Goal: Task Accomplishment & Management: Use online tool/utility

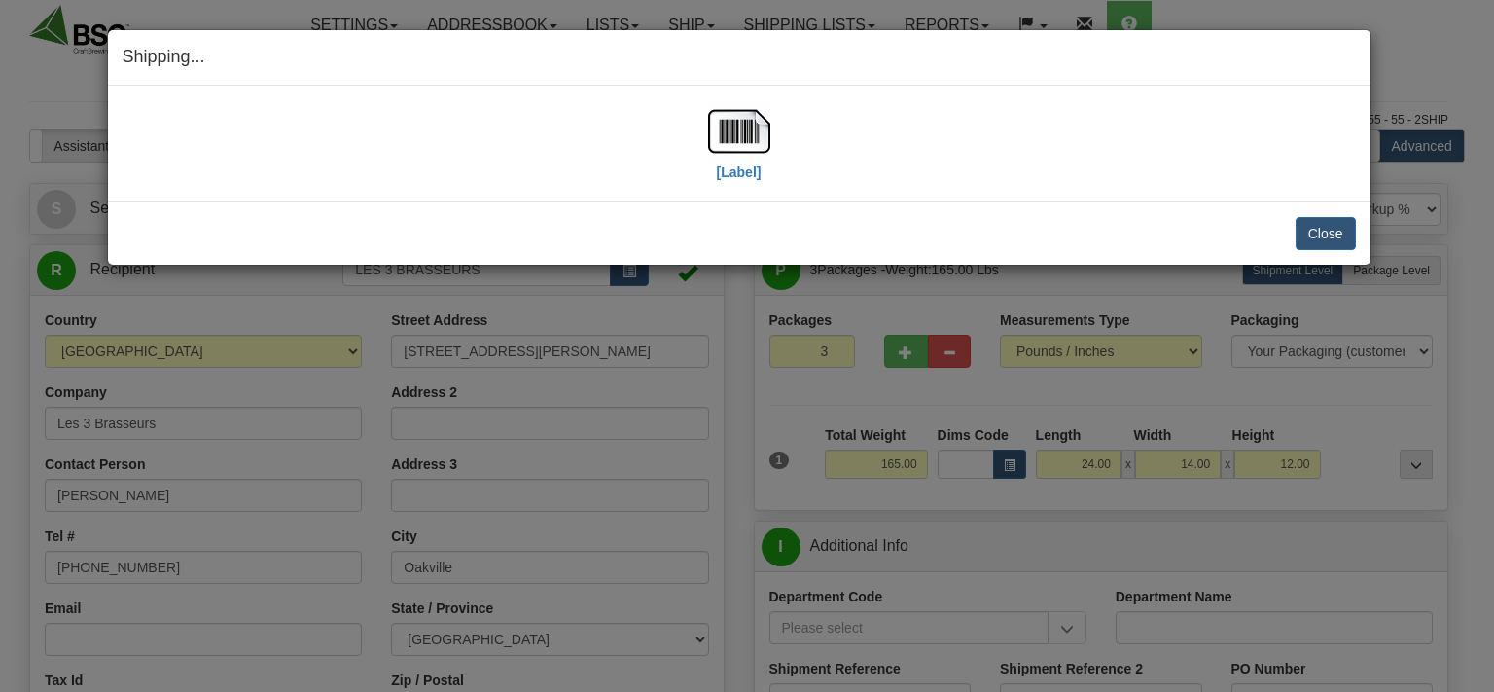
select select "0"
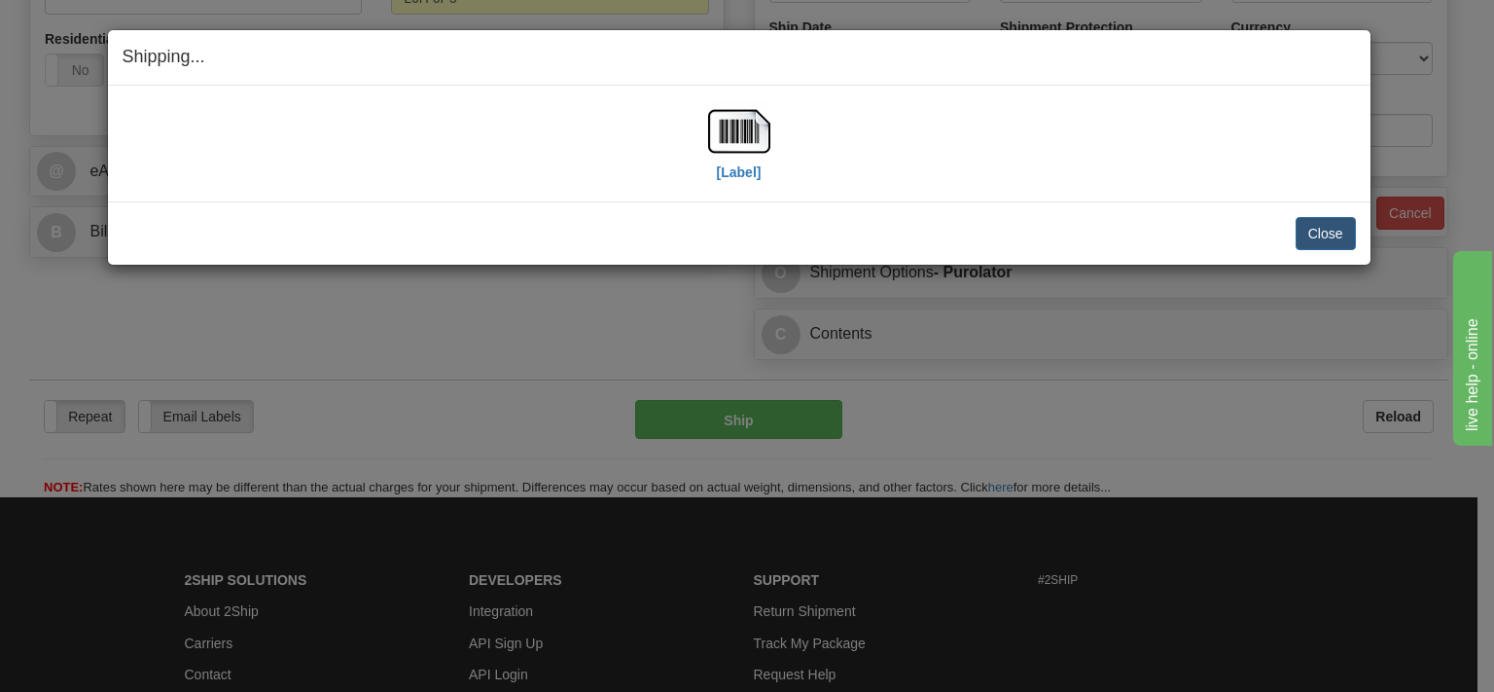
scroll to position [713, 0]
click at [1315, 231] on button "Close" at bounding box center [1326, 233] width 60 height 33
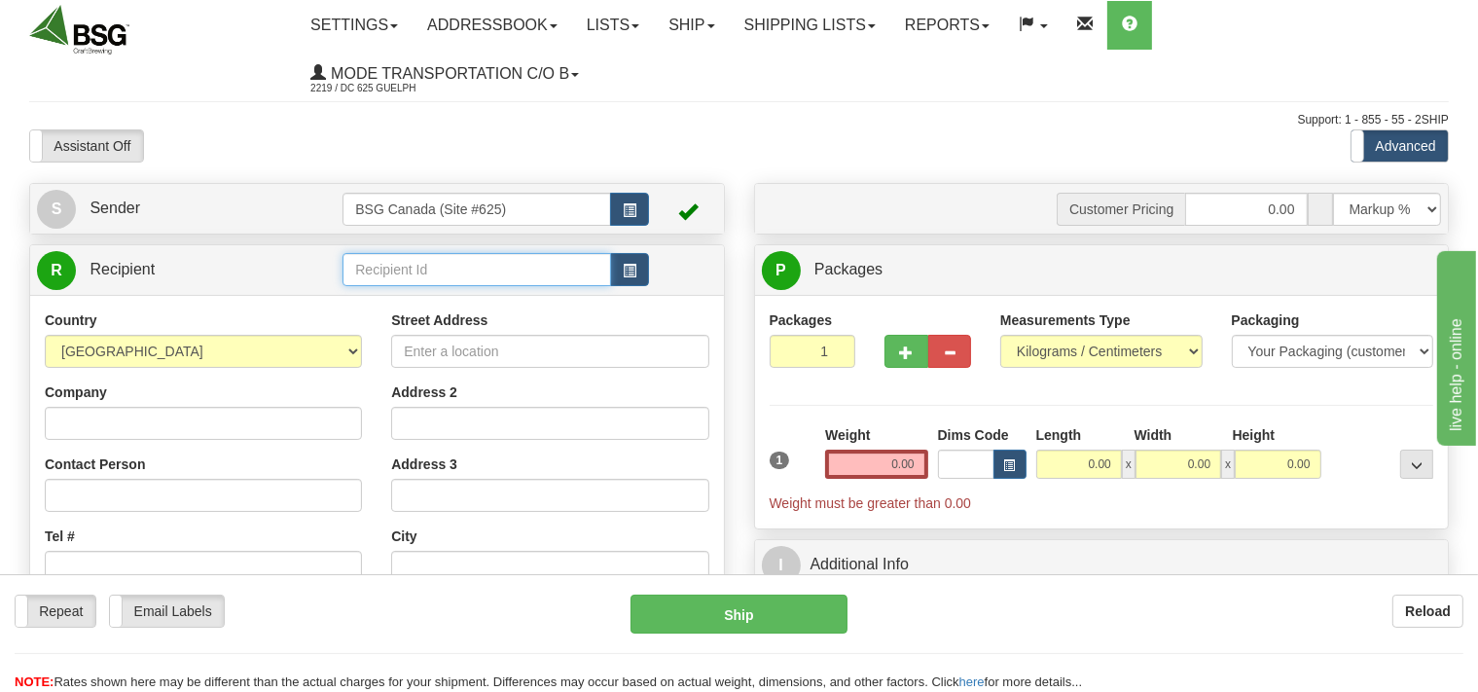
click at [452, 274] on input "text" at bounding box center [476, 269] width 268 height 33
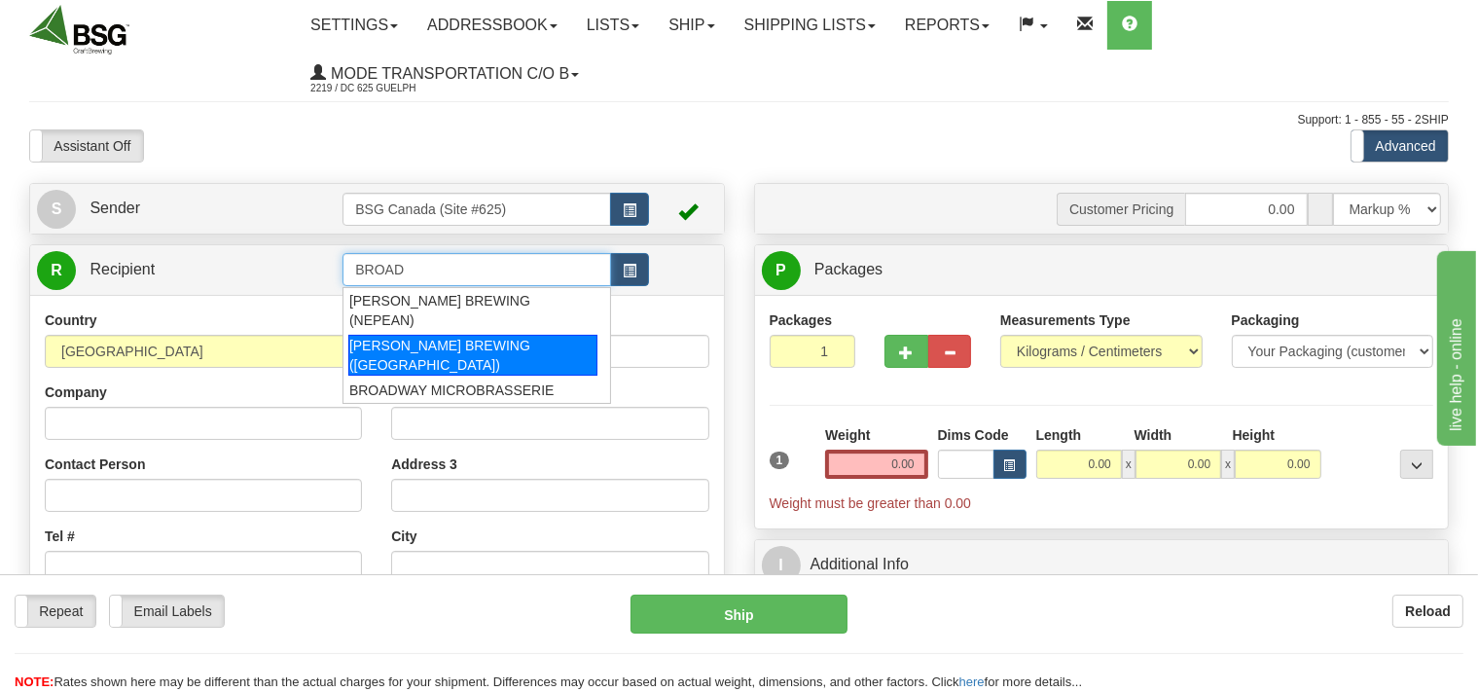
click at [461, 335] on div "BROADHEAD BREWING (ORLEANS)" at bounding box center [472, 355] width 249 height 41
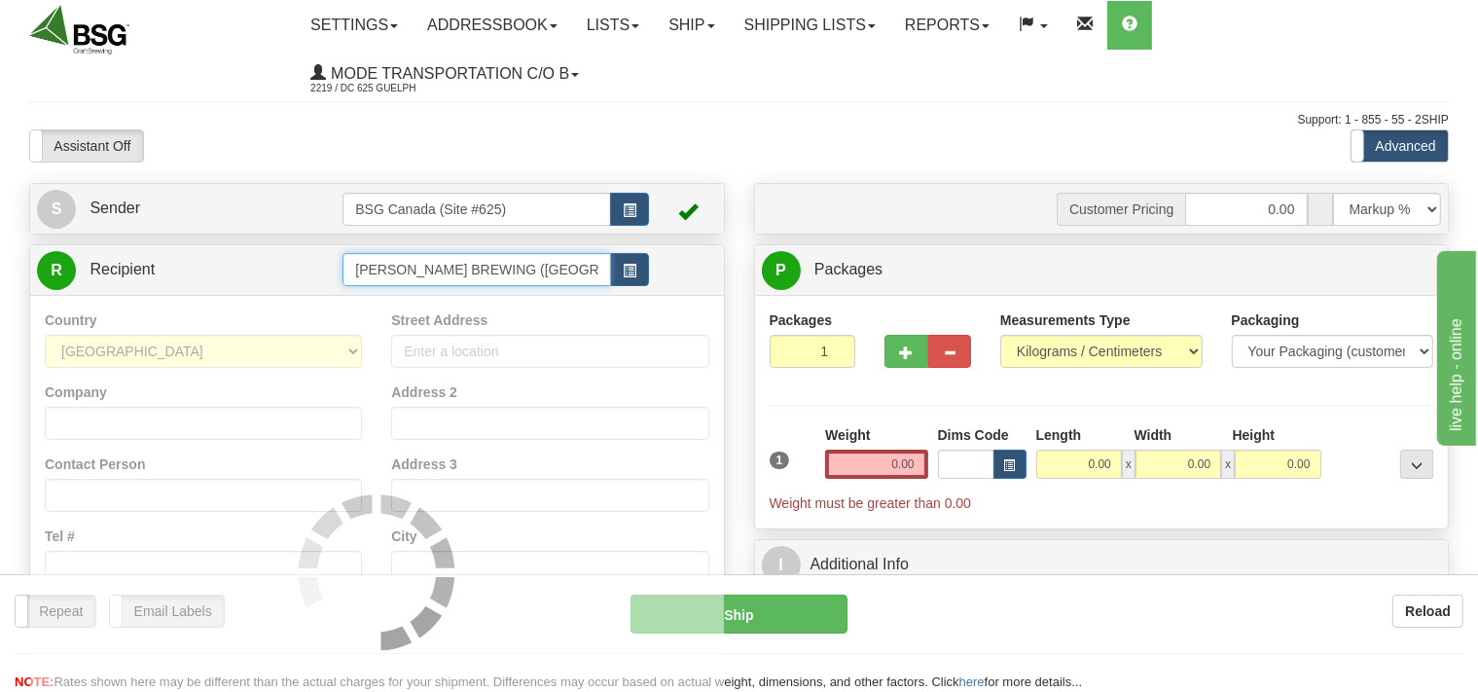
type input "BROADHEAD BREWING (ORLEANS)"
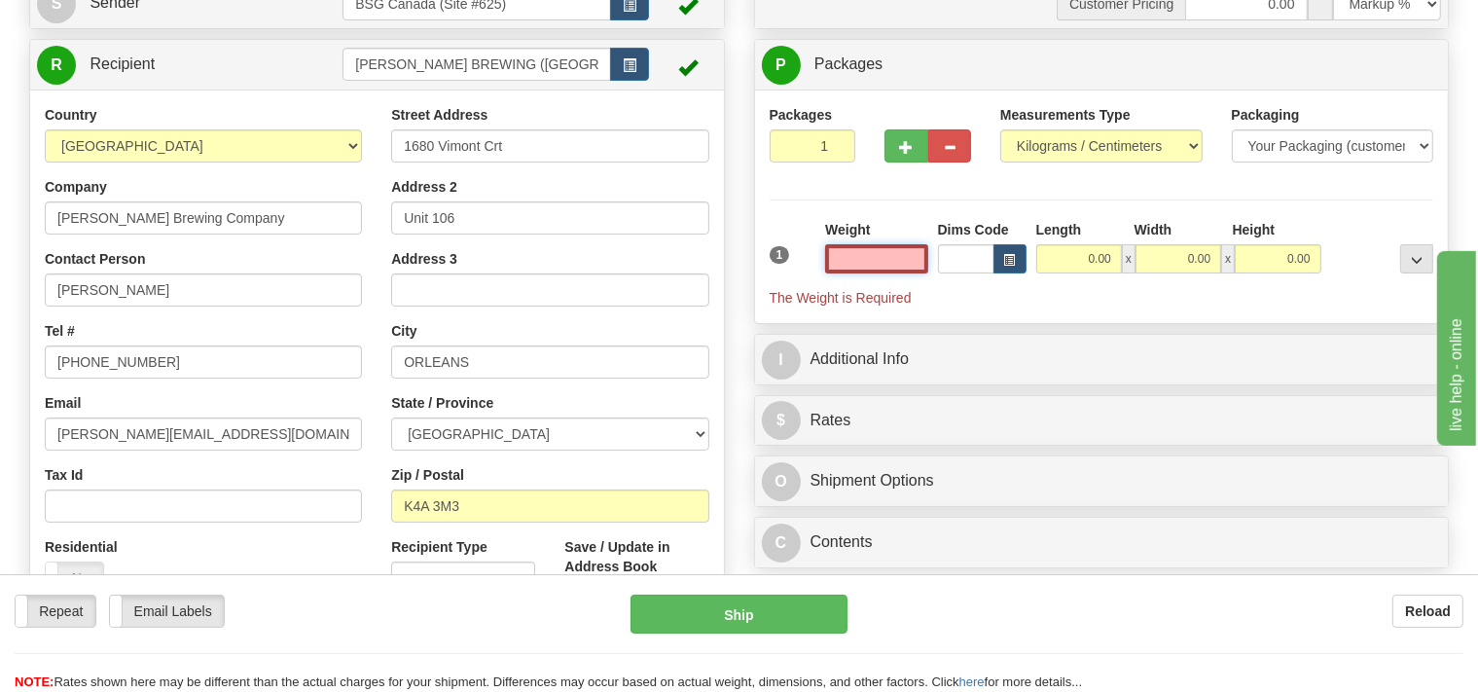
scroll to position [307, 0]
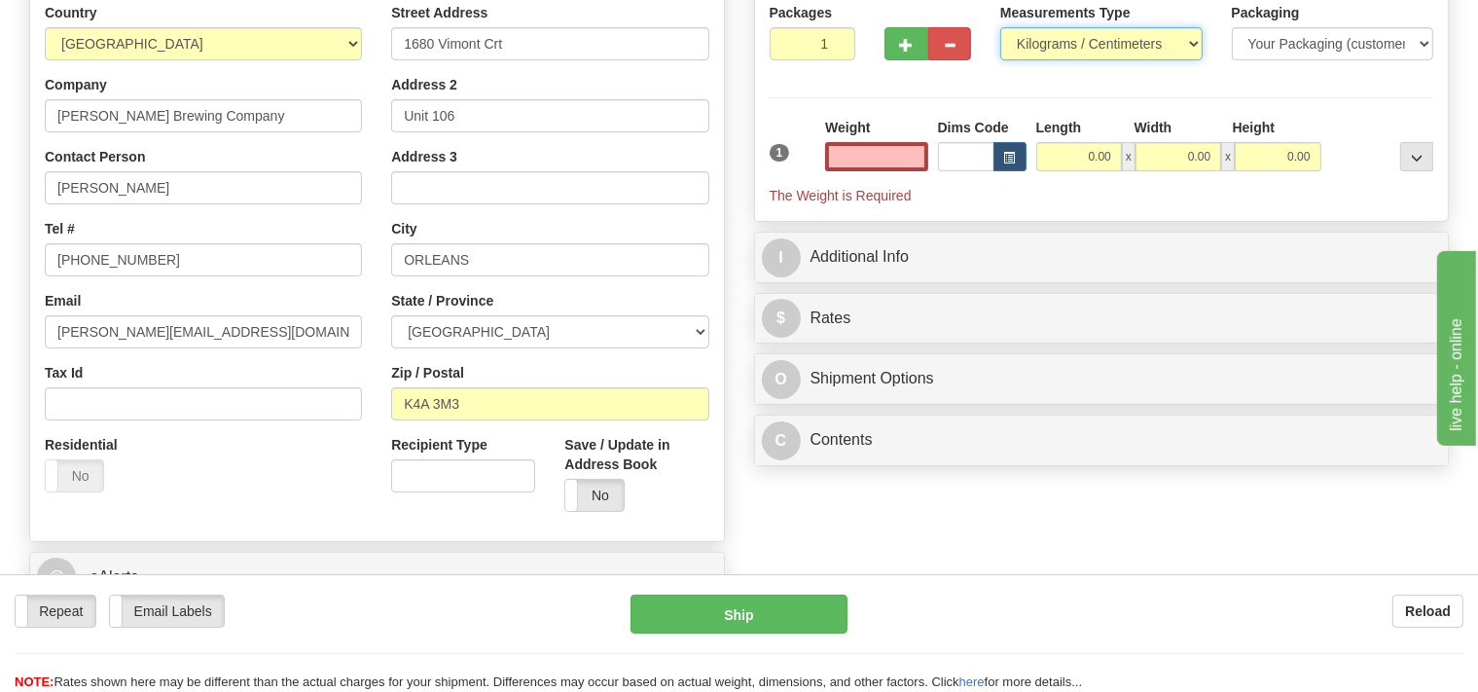
type input "0.00"
click at [1000, 27] on select "Pounds / Inches Kilograms / Centimeters" at bounding box center [1101, 43] width 202 height 33
select select "0"
click option "Pounds / Inches" at bounding box center [0, 0] width 0 height 0
click at [861, 161] on input "0.00" at bounding box center [876, 156] width 102 height 29
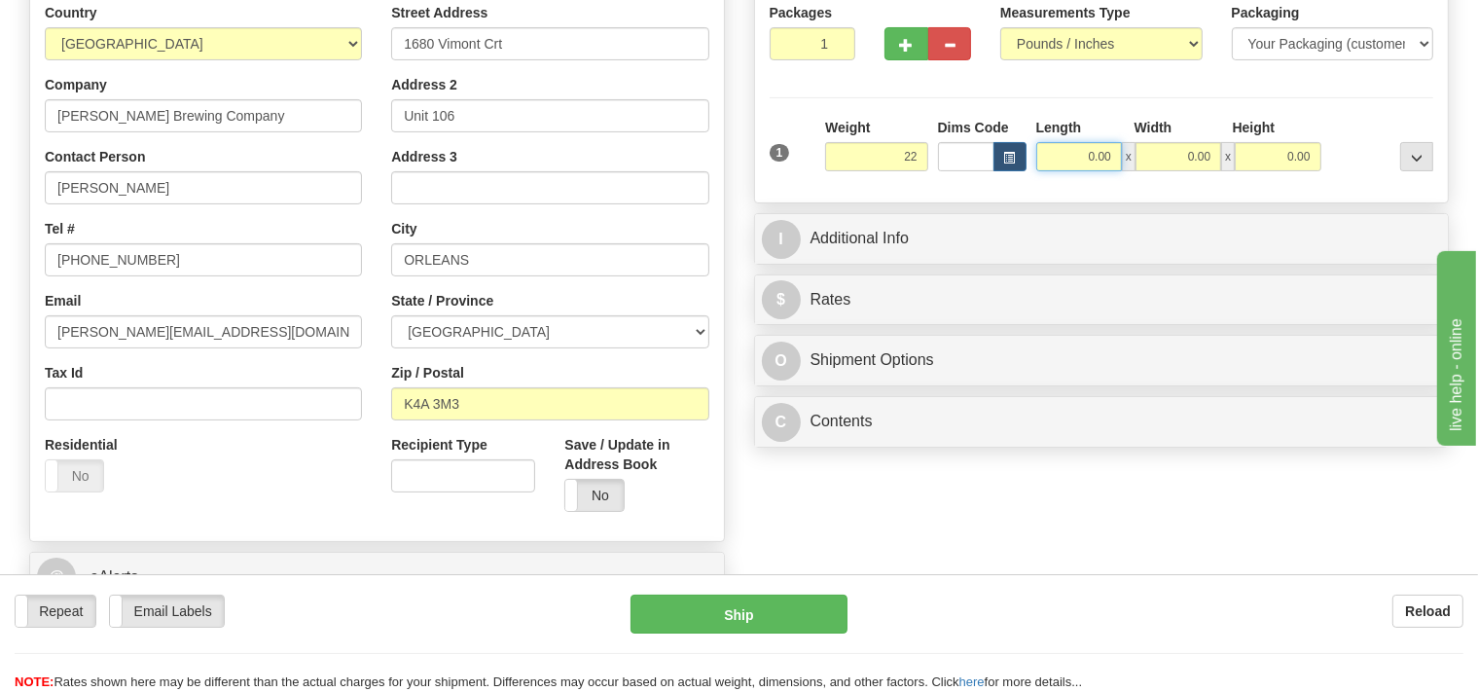
type input "22.00"
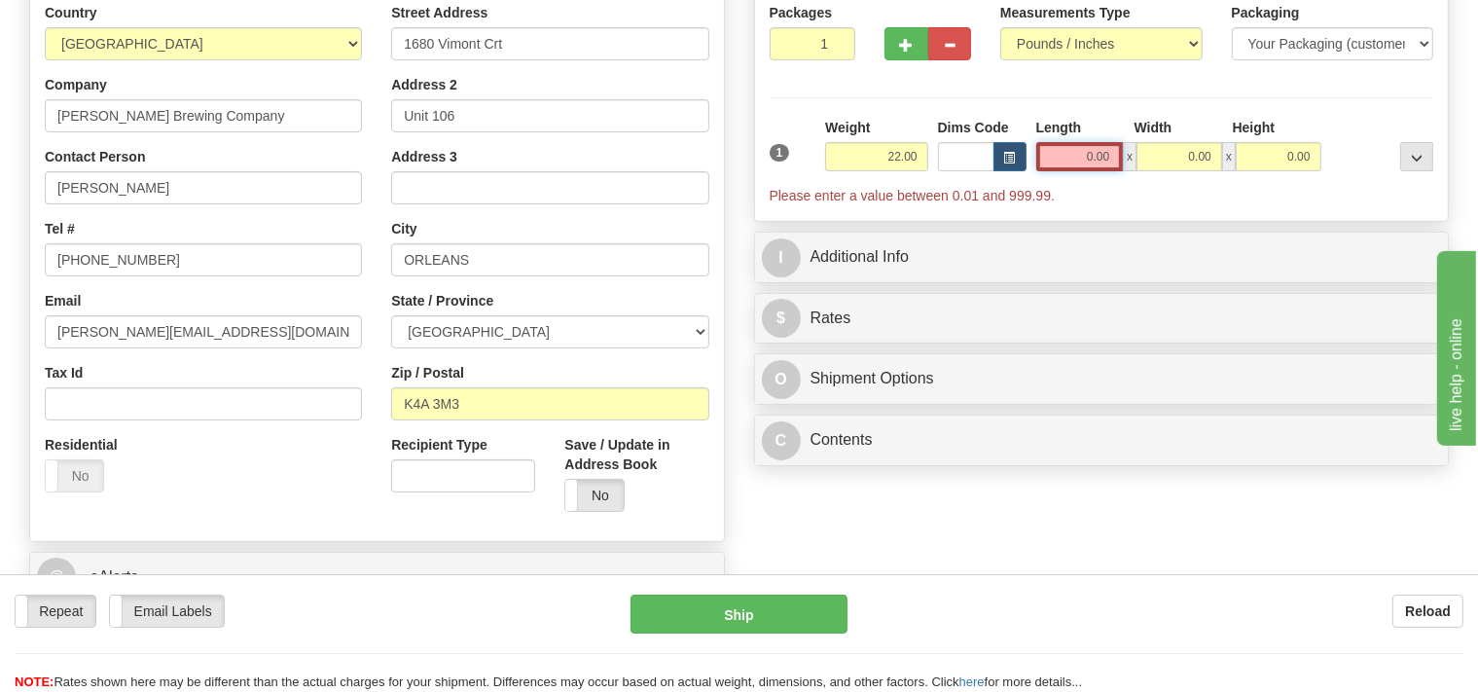
click at [1070, 158] on input "0.00" at bounding box center [1080, 156] width 88 height 29
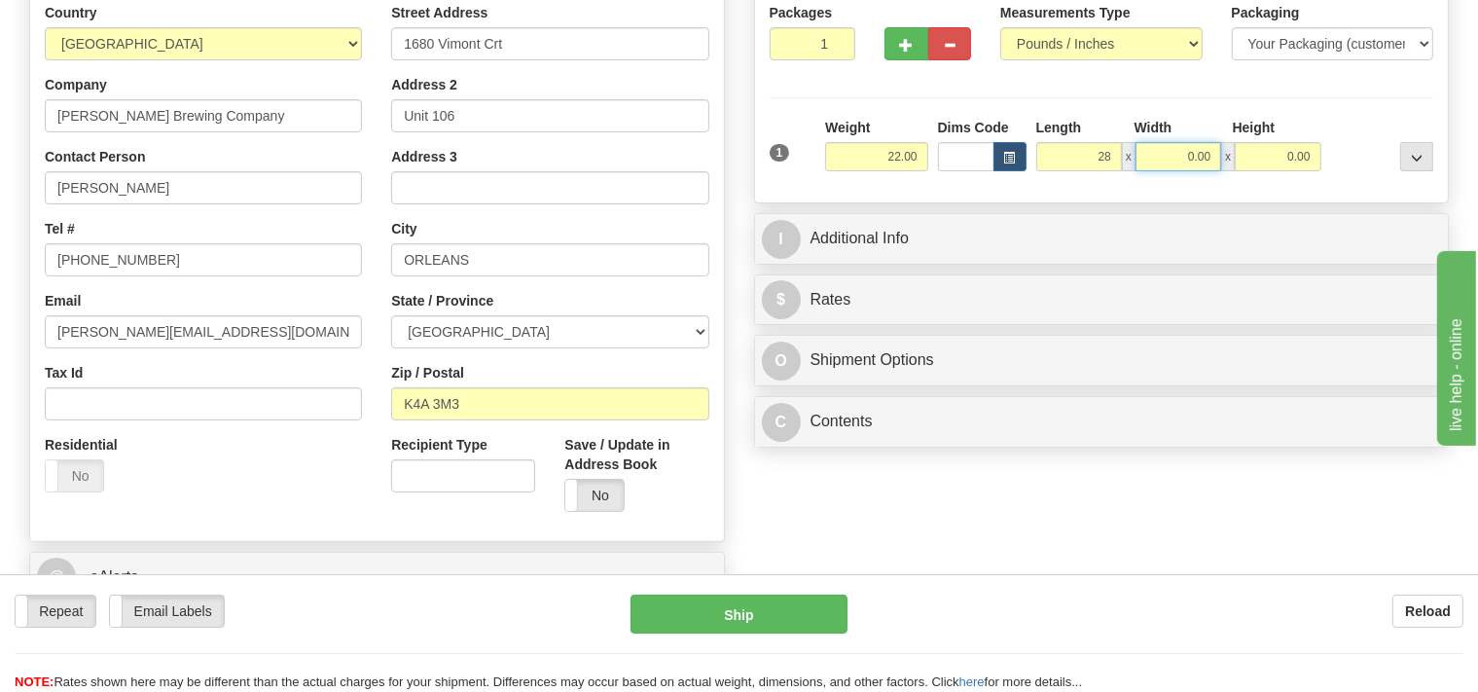
type input "28.00"
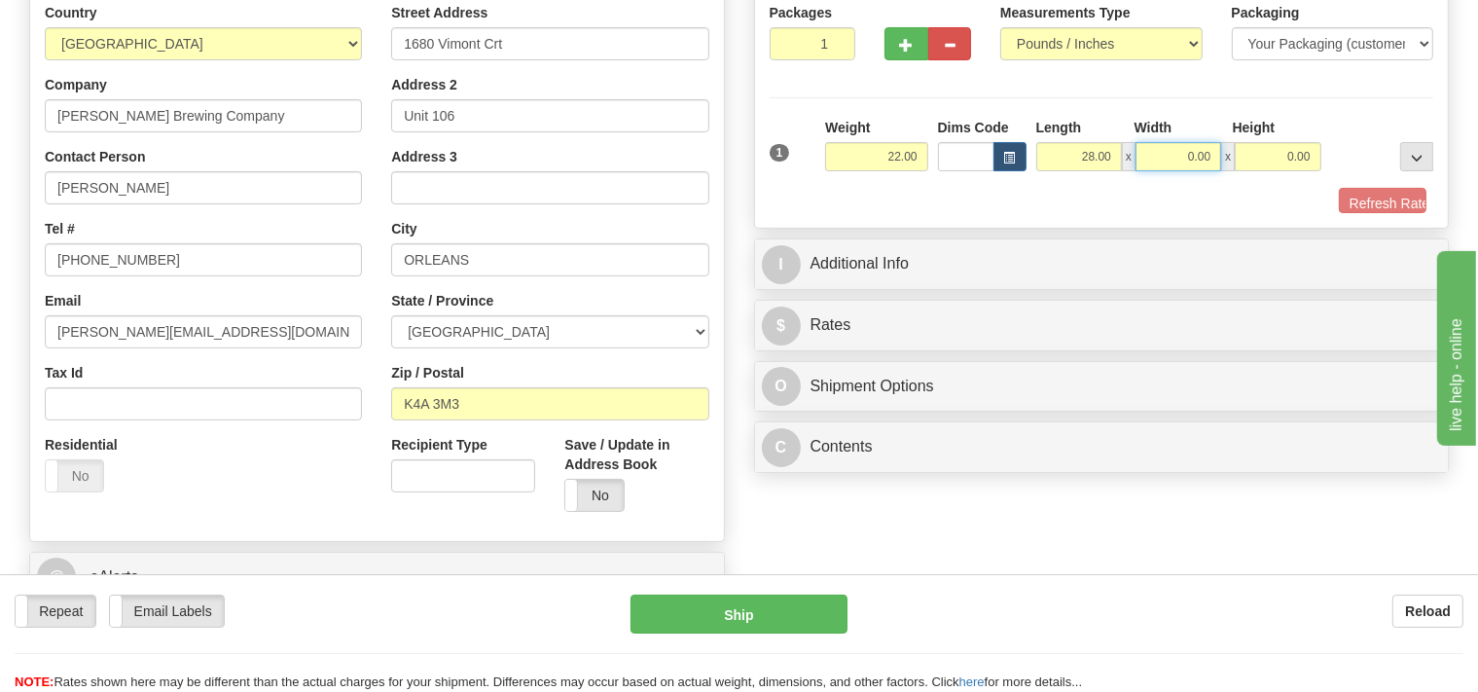
click at [1145, 153] on input "0.00" at bounding box center [1178, 156] width 86 height 29
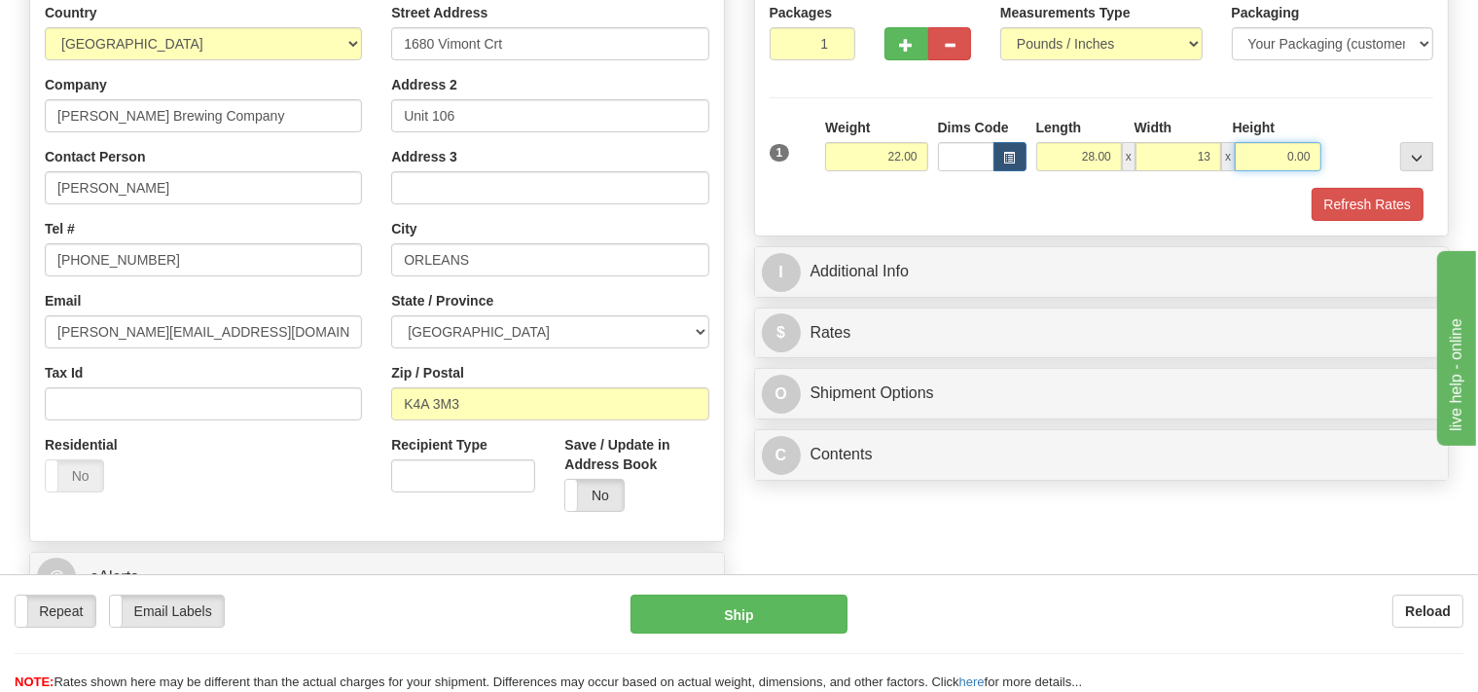
type input "13.00"
click at [1263, 153] on input "0.00" at bounding box center [1277, 156] width 86 height 29
type input "8.00"
click at [992, 304] on div "Customer Pricing 0.00 Markup % Discount % Flat Amount Per Pound Flat Amount Mar…" at bounding box center [1101, 182] width 725 height 615
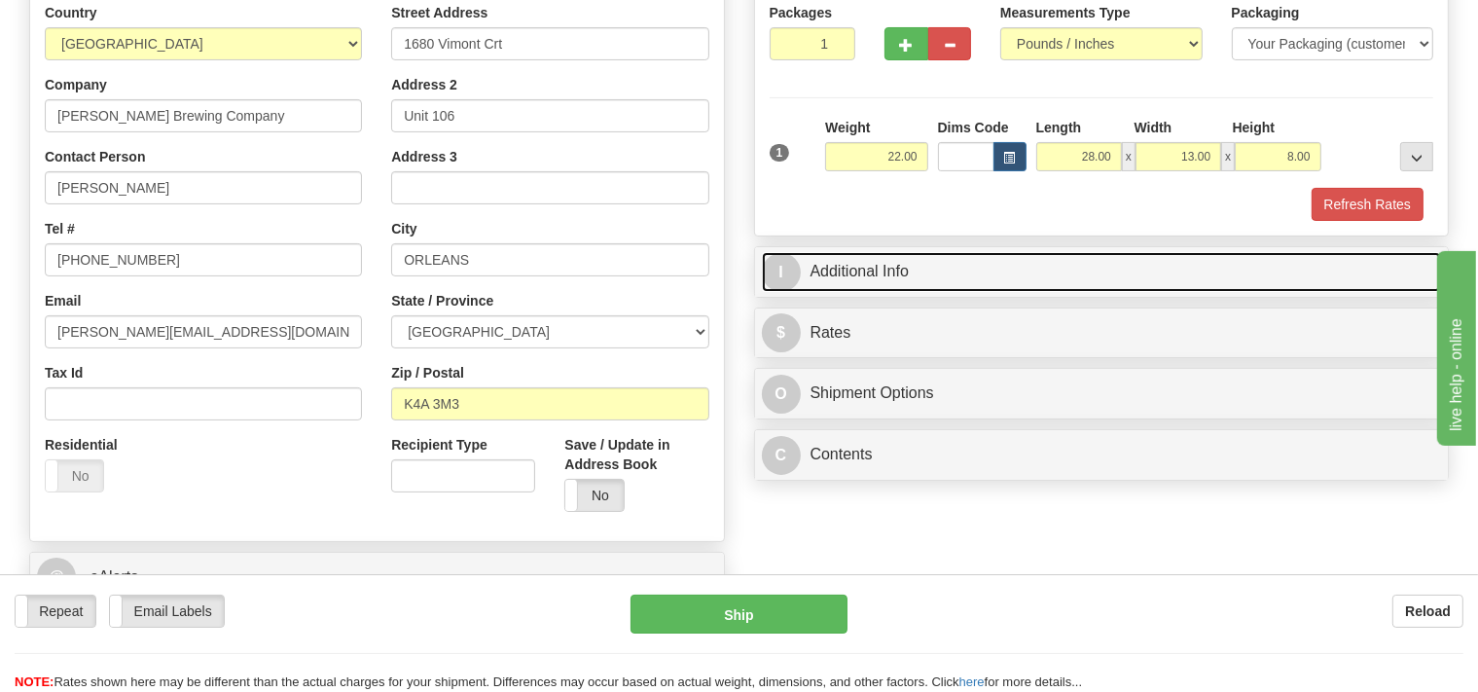
click at [986, 270] on link "I Additional Info" at bounding box center [1102, 272] width 680 height 40
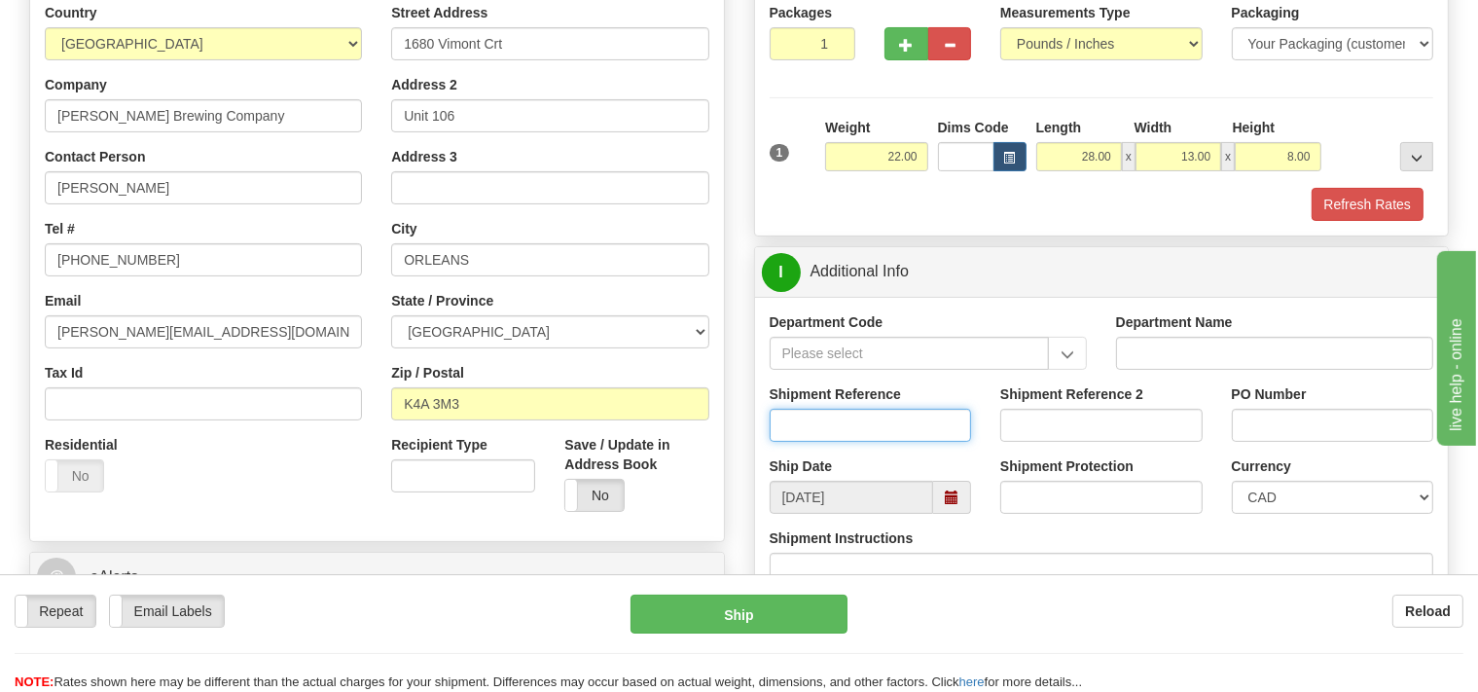
click at [816, 410] on input "Shipment Reference" at bounding box center [870, 425] width 202 height 33
type input "SO170-146972"
click at [1341, 205] on button "Refresh Rates" at bounding box center [1367, 204] width 112 height 33
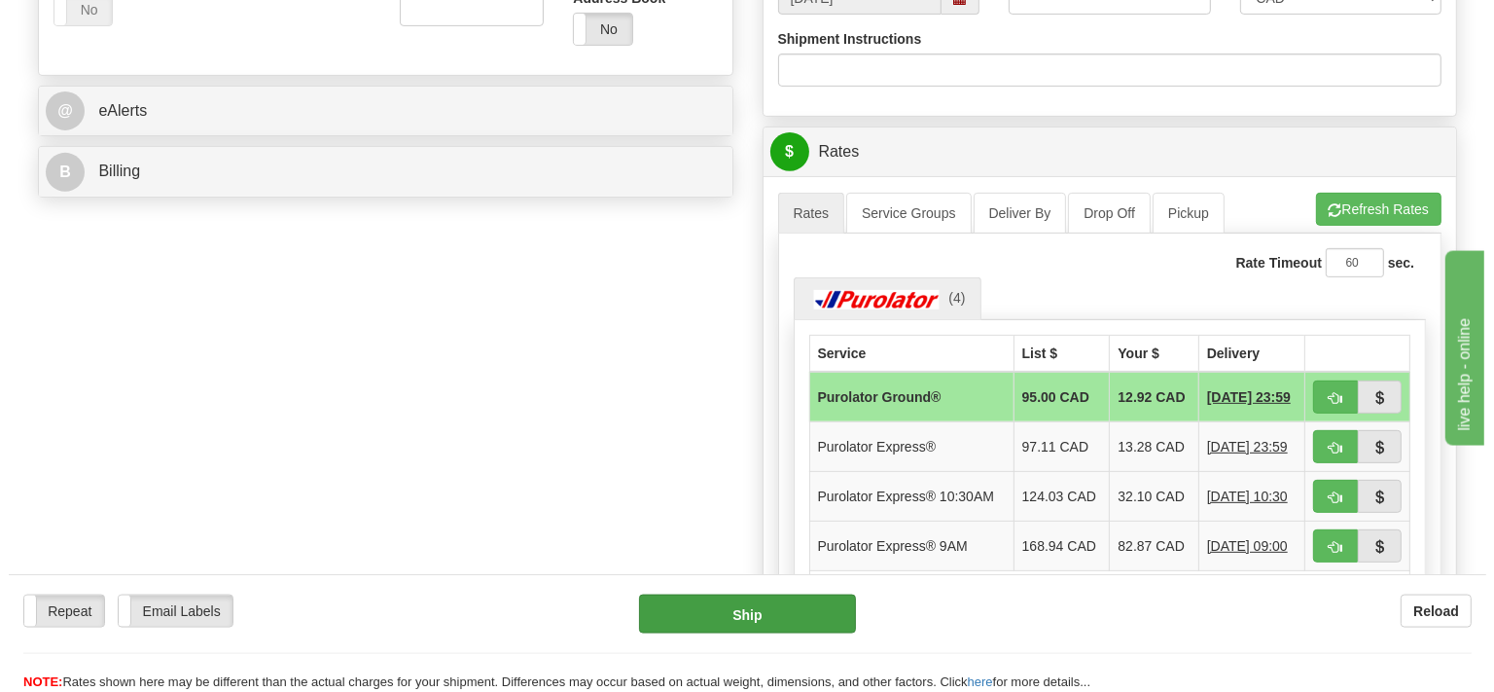
scroll to position [821, 0]
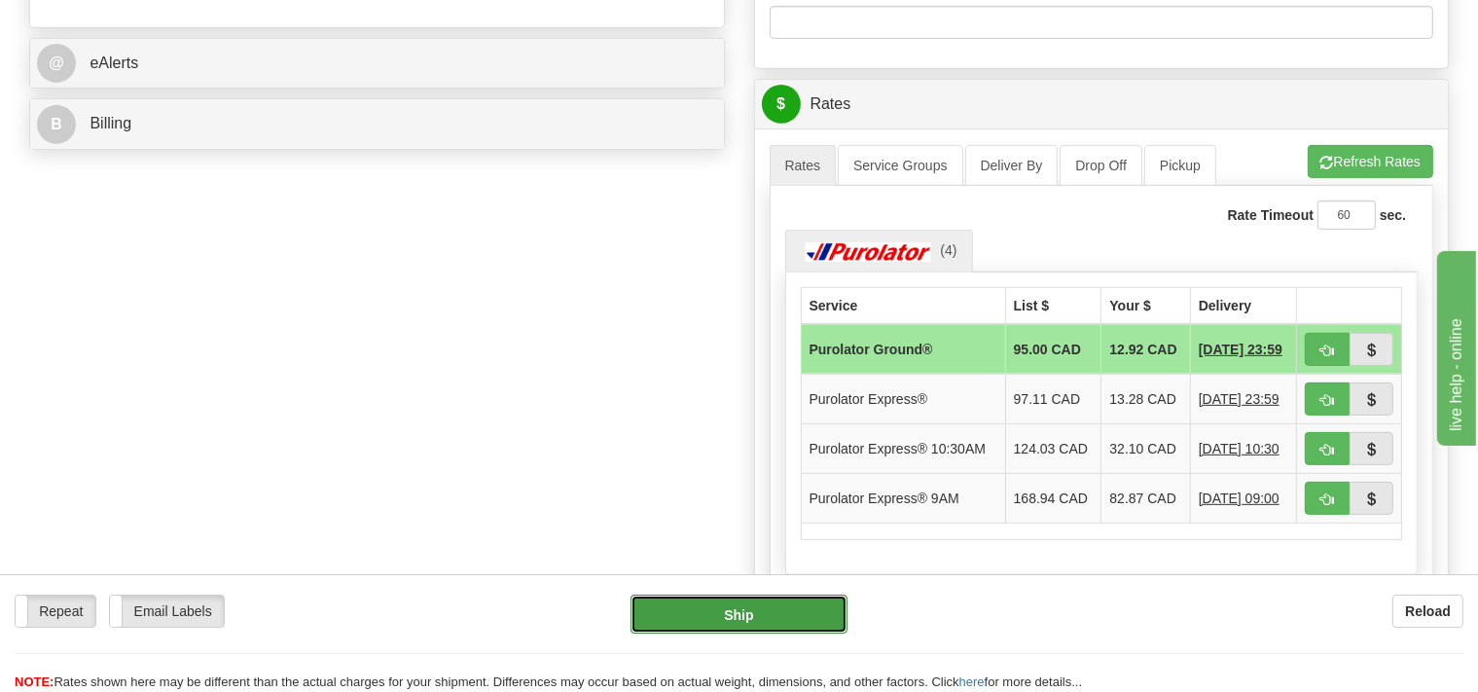
click at [772, 603] on button "Ship" at bounding box center [738, 613] width 217 height 39
type input "260"
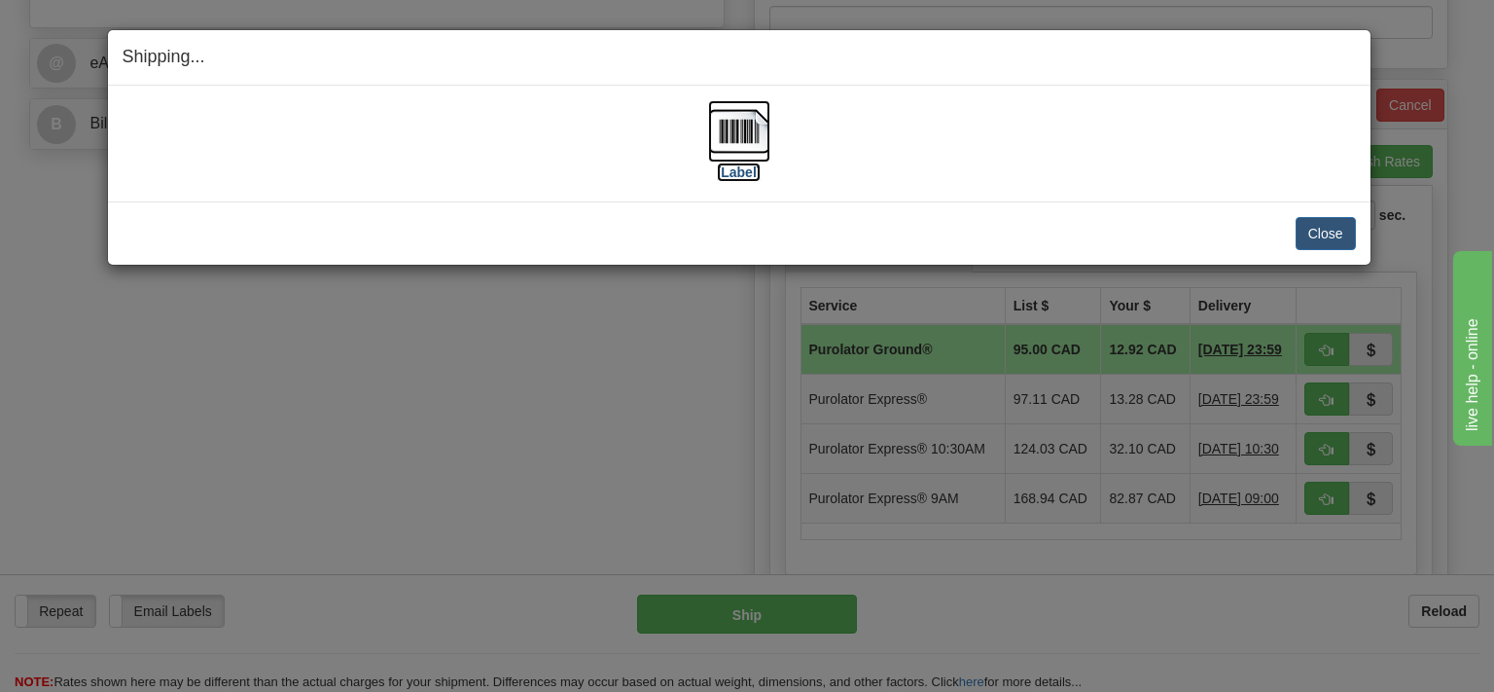
click at [749, 150] on img at bounding box center [739, 131] width 62 height 62
